Goal: Go to known website: Access a specific website the user already knows

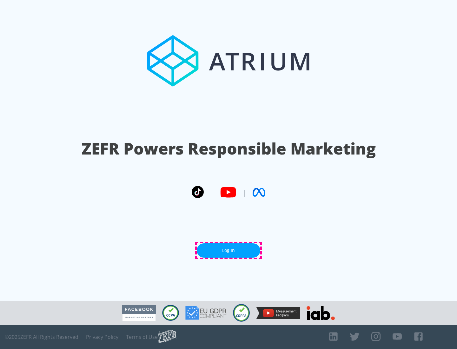
click at [229, 250] on link "Log In" at bounding box center [228, 251] width 63 height 14
